Goal: Understand process/instructions: Learn about a topic

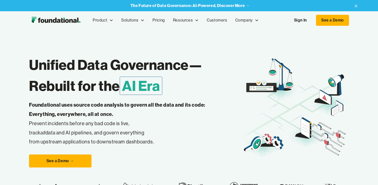
click at [149, 46] on div "Unified Data Governance— Rebuilt for the AI Era Foundational uses source code a…" at bounding box center [189, 121] width 320 height 184
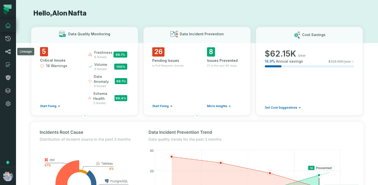
click at [8, 51] on icon at bounding box center [8, 52] width 6 height 6
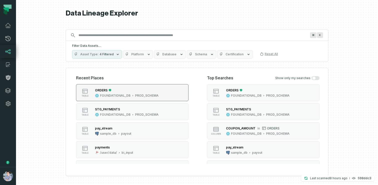
click at [137, 93] on div "ORDERS FOUNDATIONAL_DB PROD_SCHEMA" at bounding box center [127, 93] width 68 height 10
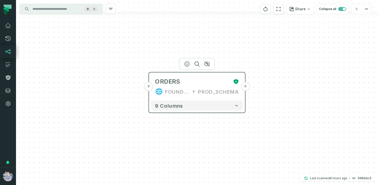
click at [245, 85] on button "+" at bounding box center [245, 86] width 9 height 9
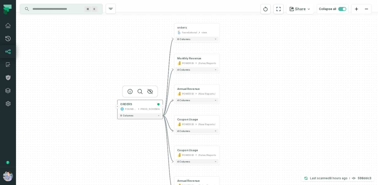
click at [119, 107] on button "+" at bounding box center [117, 106] width 4 height 4
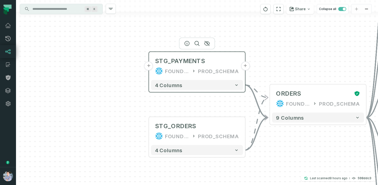
click at [149, 66] on button "+" at bounding box center [148, 66] width 9 height 9
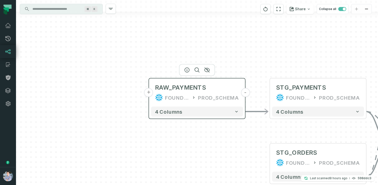
click at [148, 92] on button "+" at bounding box center [148, 92] width 9 height 9
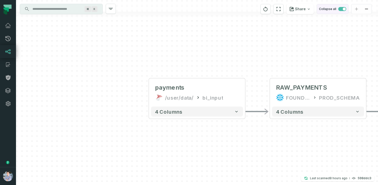
click at [341, 7] on button "Collapse all" at bounding box center [333, 9] width 32 height 10
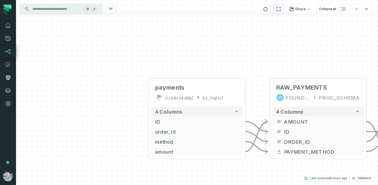
click at [279, 7] on icon "reset" at bounding box center [279, 9] width 6 height 6
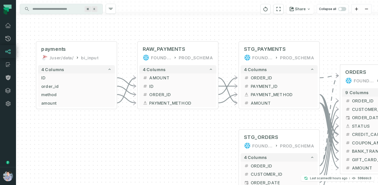
drag, startPoint x: 145, startPoint y: 92, endPoint x: 153, endPoint y: 33, distance: 59.6
click at [153, 33] on div "+ payments /user/data/ bi_input - 4 columns + ID - + order_id - + method - + am…" at bounding box center [197, 92] width 362 height 185
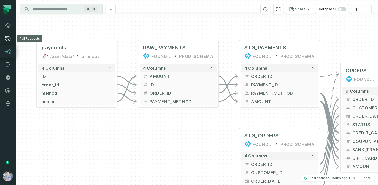
click at [14, 39] on link "Pull Requests" at bounding box center [8, 38] width 16 height 13
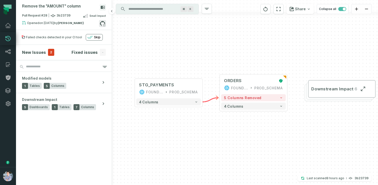
click at [100, 21] on icon at bounding box center [102, 23] width 7 height 7
click at [7, 92] on icon at bounding box center [8, 91] width 6 height 6
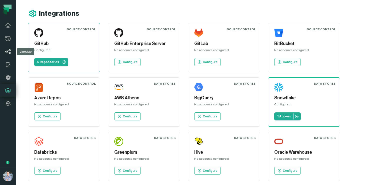
click at [9, 55] on link "Lineage" at bounding box center [8, 51] width 16 height 13
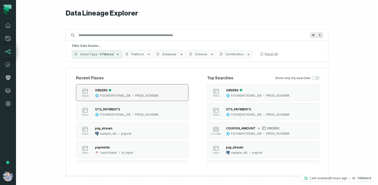
click at [135, 93] on div "ORDERS FOUNDATIONAL_DB PROD_SCHEMA" at bounding box center [127, 93] width 68 height 10
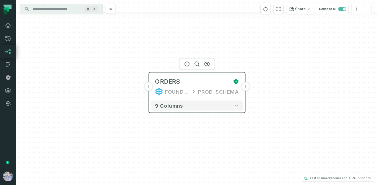
click at [153, 86] on button "+" at bounding box center [148, 86] width 9 height 9
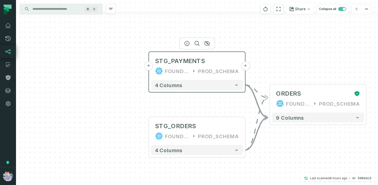
click at [150, 68] on button "+" at bounding box center [148, 66] width 9 height 9
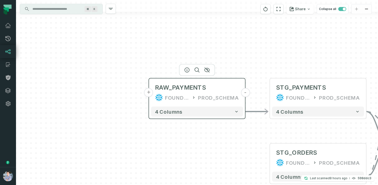
click at [152, 94] on button "+" at bounding box center [148, 92] width 9 height 9
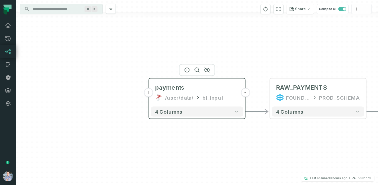
click at [151, 94] on button "+" at bounding box center [148, 92] width 9 height 9
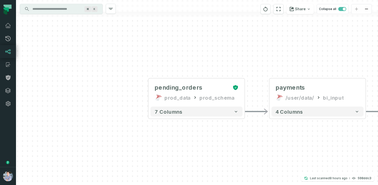
drag, startPoint x: 328, startPoint y: 152, endPoint x: 201, endPoint y: 136, distance: 127.3
click at [201, 136] on div "+ pending_orders prod_data prod_schema + 7 columns - payments /user/data/ bi_in…" at bounding box center [197, 92] width 362 height 185
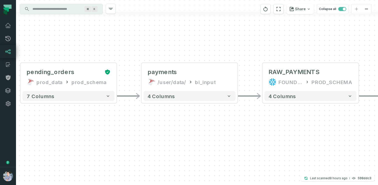
drag, startPoint x: 259, startPoint y: 103, endPoint x: 132, endPoint y: 98, distance: 127.0
click at [132, 98] on div "+ pending_orders prod_data prod_schema + 7 columns - payments /user/data/ bi_in…" at bounding box center [197, 92] width 362 height 185
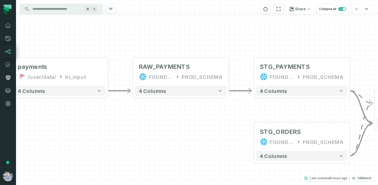
drag, startPoint x: 238, startPoint y: 130, endPoint x: 99, endPoint y: 131, distance: 138.9
click at [99, 131] on div "+ pending_orders prod_data prod_schema + 7 columns - payments /user/data/ bi_in…" at bounding box center [197, 92] width 362 height 185
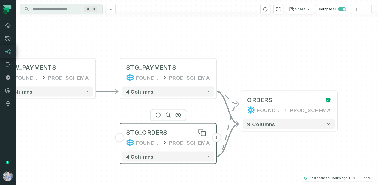
drag, startPoint x: 226, startPoint y: 139, endPoint x: 140, endPoint y: 131, distance: 86.2
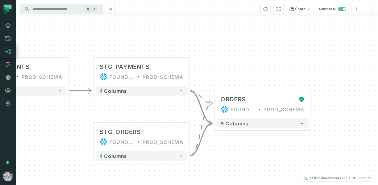
drag, startPoint x: 286, startPoint y: 154, endPoint x: 250, endPoint y: 152, distance: 35.9
click at [250, 152] on div "+ pending_orders prod_data prod_schema + 7 columns - payments /user/data/ bi_in…" at bounding box center [197, 92] width 362 height 185
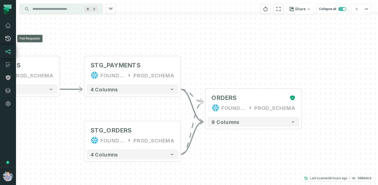
click at [13, 40] on link "Pull Requests" at bounding box center [8, 38] width 16 height 13
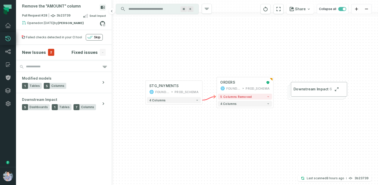
click at [83, 45] on section "New Issues 2 Fixed issues -" at bounding box center [64, 52] width 96 height 15
click at [103, 23] on icon at bounding box center [102, 23] width 7 height 7
